Goal: Feedback & Contribution: Leave review/rating

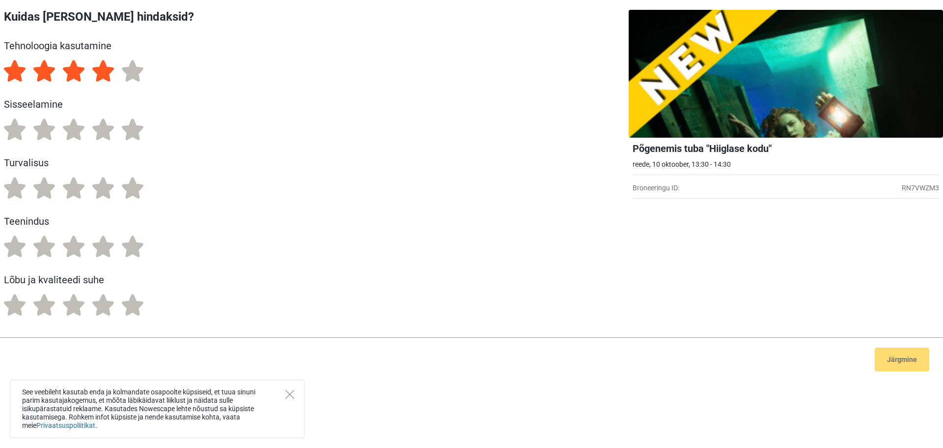
click at [103, 75] on label "4" at bounding box center [103, 71] width 22 height 22
radio input "true"
click at [135, 132] on label "5" at bounding box center [133, 129] width 22 height 22
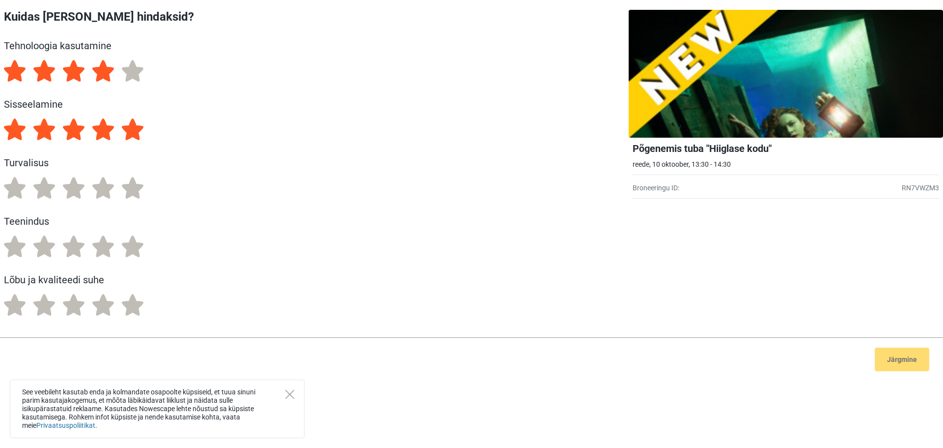
radio input "true"
click at [130, 190] on label "5" at bounding box center [133, 188] width 22 height 22
radio input "true"
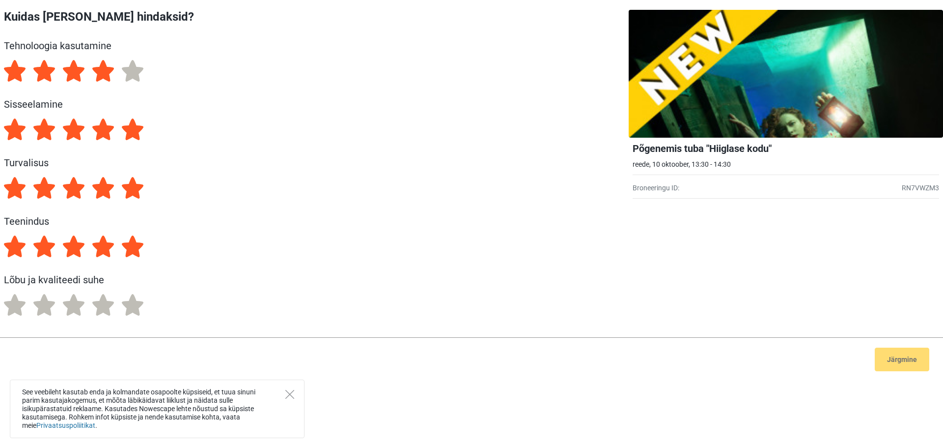
click at [134, 248] on label "5" at bounding box center [133, 246] width 22 height 22
radio input "true"
click at [108, 307] on label "4" at bounding box center [103, 305] width 22 height 22
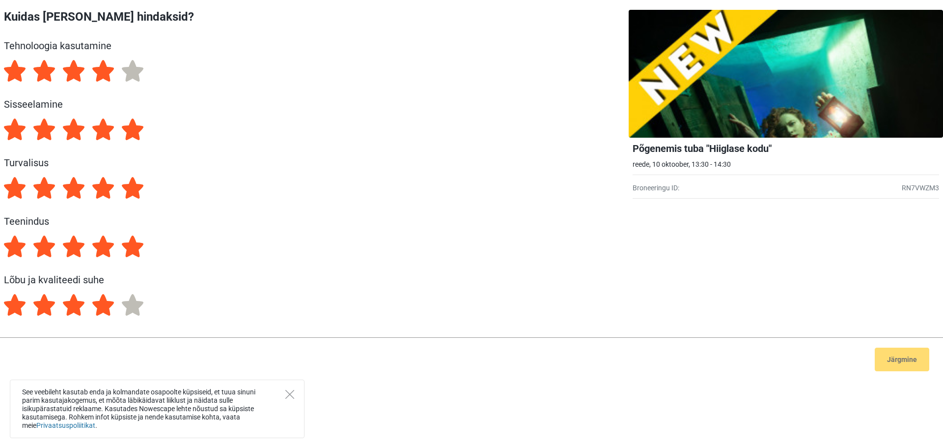
radio input "true"
click at [899, 358] on button "Järgmine" at bounding box center [902, 359] width 55 height 24
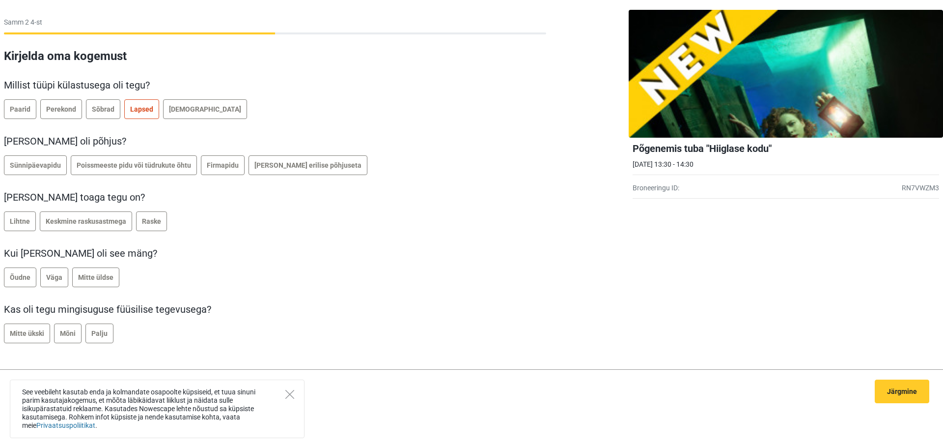
click at [145, 112] on span "Lapsed" at bounding box center [141, 109] width 23 height 8
click at [40, 165] on span "Sünnipäevapidu" at bounding box center [35, 165] width 51 height 8
click at [112, 221] on span "Keskmine raskusastmega" at bounding box center [86, 221] width 81 height 8
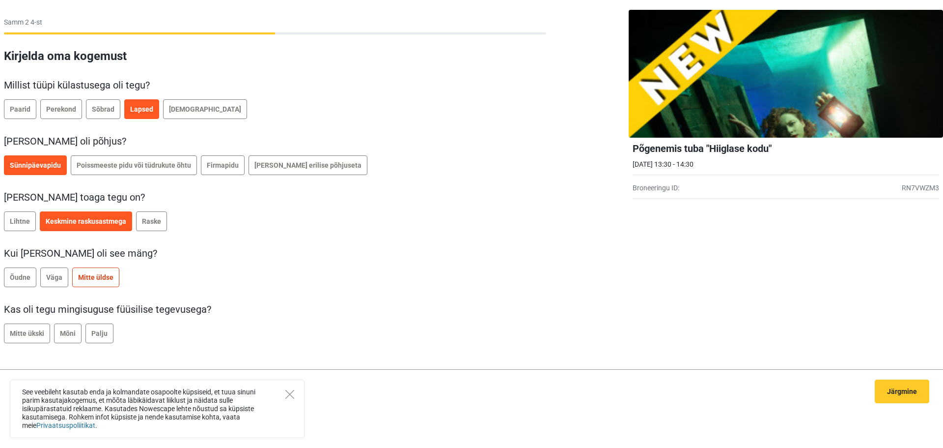
click at [102, 279] on span "Mitte üldse" at bounding box center [95, 277] width 35 height 8
click at [70, 331] on span "Mõni" at bounding box center [68, 333] width 16 height 8
click at [896, 387] on button "Järgmine" at bounding box center [902, 391] width 55 height 24
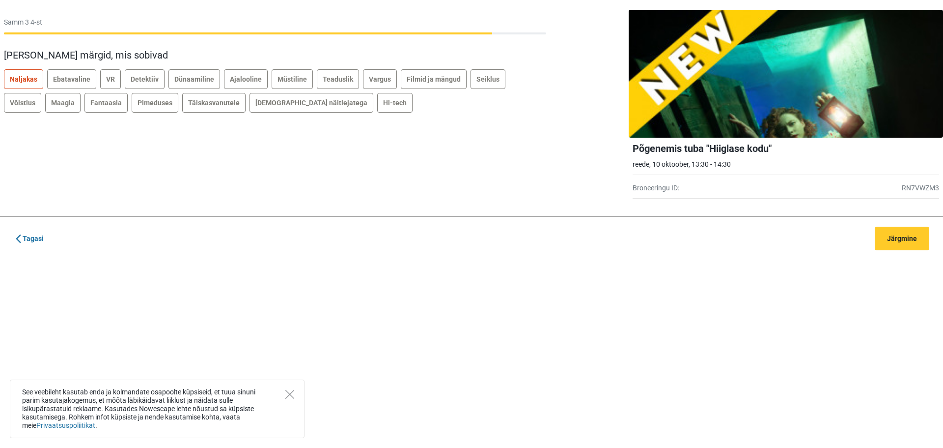
click at [34, 78] on span "Naljakas" at bounding box center [24, 79] width 28 height 8
click at [137, 82] on span "Detektiiv" at bounding box center [145, 79] width 28 height 8
click at [483, 79] on span "Seiklus" at bounding box center [488, 79] width 23 height 8
click at [35, 99] on span "Võistlus" at bounding box center [23, 103] width 26 height 8
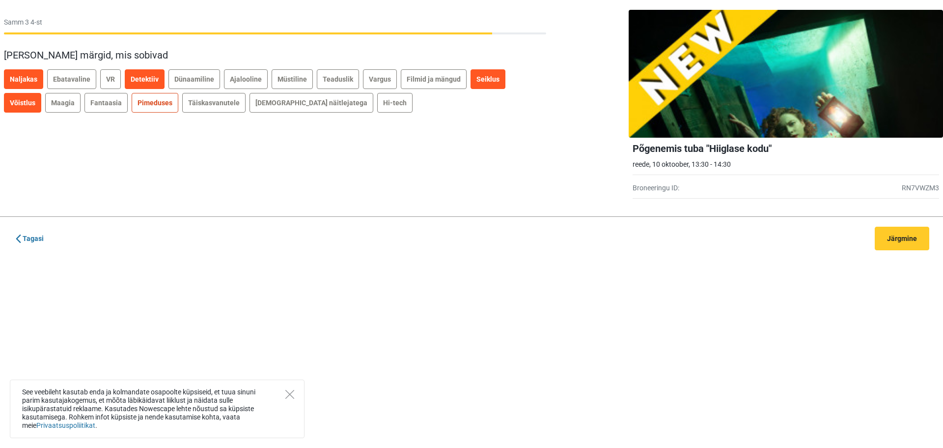
click at [132, 107] on label "Pimeduses" at bounding box center [155, 103] width 47 height 20
click at [907, 247] on button "Järgmine" at bounding box center [902, 238] width 55 height 24
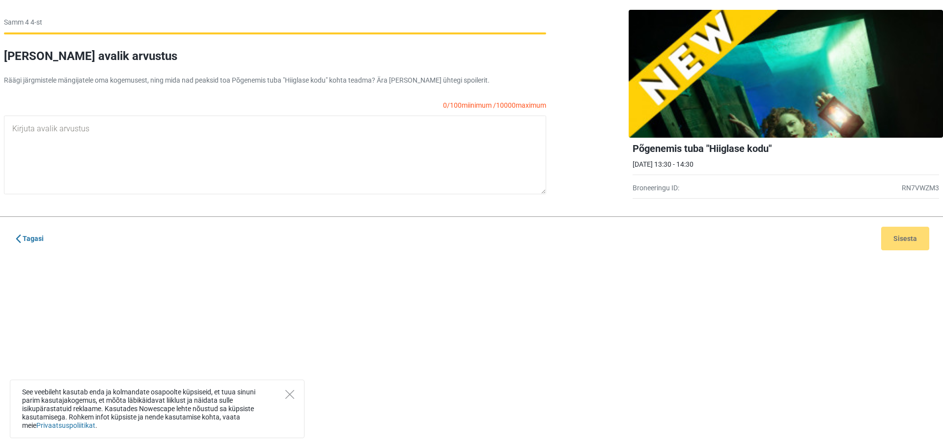
click at [910, 234] on div "Tagasi Sisesta" at bounding box center [471, 238] width 943 height 44
click at [206, 139] on textarea at bounding box center [275, 154] width 542 height 79
click at [897, 240] on div "Tagasi Sisesta" at bounding box center [471, 238] width 943 height 44
click at [126, 130] on textarea "Tore koht, soovitan." at bounding box center [275, 154] width 542 height 79
type textarea "Tore koht, soovitan............................................................…"
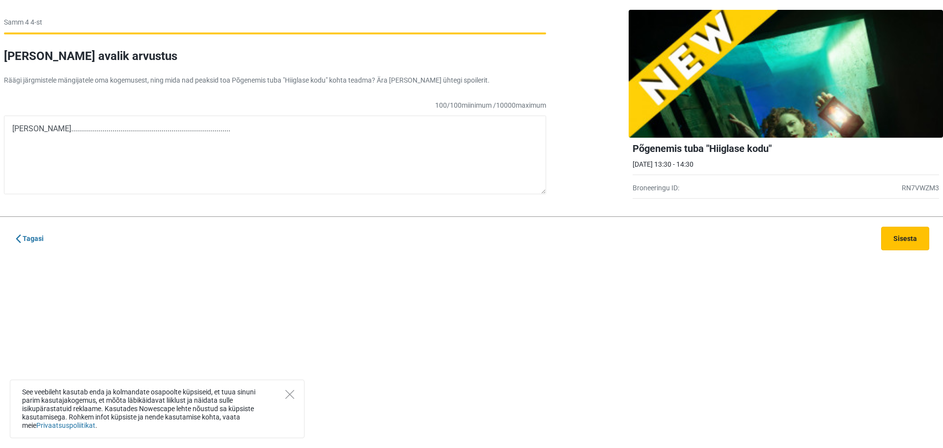
click at [898, 232] on button "Sisesta" at bounding box center [905, 238] width 48 height 24
